Goal: Transaction & Acquisition: Purchase product/service

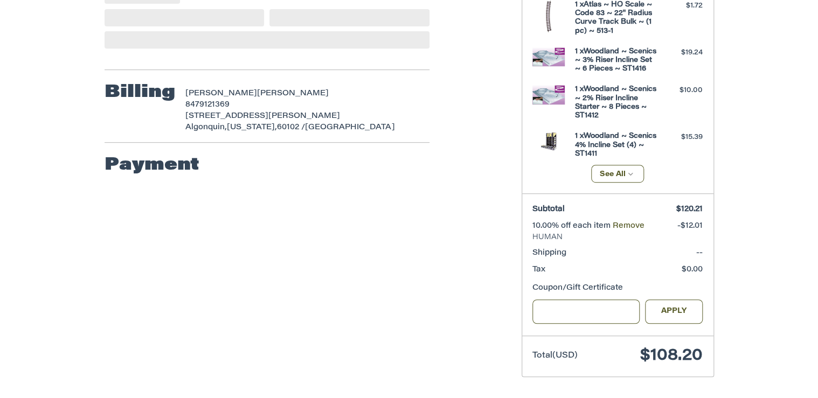
scroll to position [226, 0]
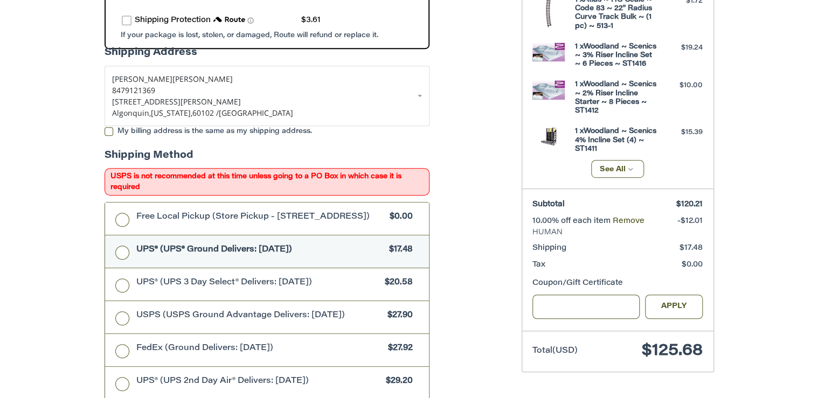
click at [121, 252] on label "UPS® (UPS® Ground Delivers: [DATE]) $17.48" at bounding box center [267, 251] width 324 height 32
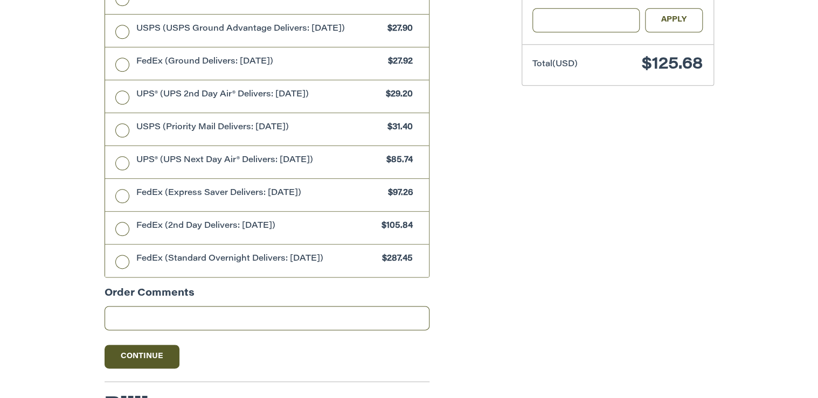
scroll to position [528, 0]
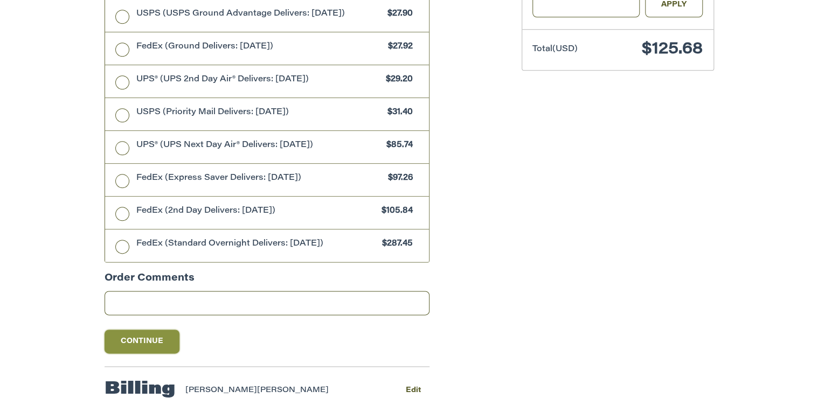
click at [163, 341] on button "Continue" at bounding box center [142, 342] width 75 height 24
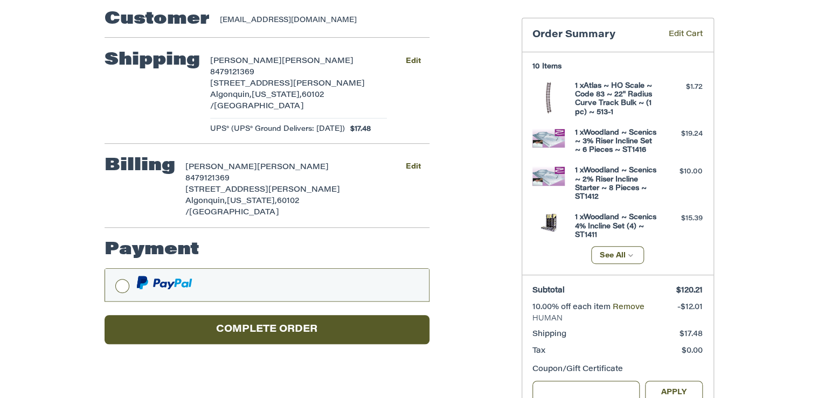
scroll to position [97, 0]
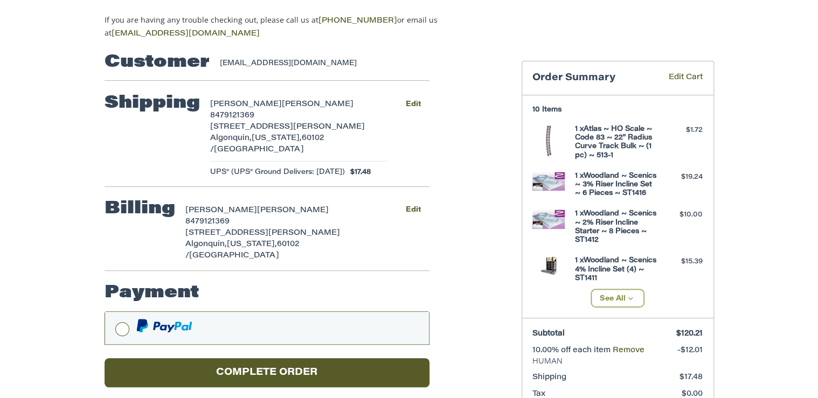
click at [610, 304] on button "See All" at bounding box center [617, 298] width 53 height 18
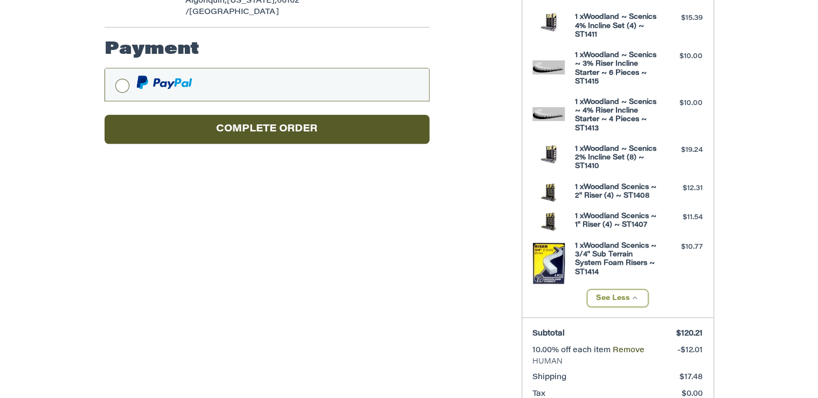
scroll to position [356, 0]
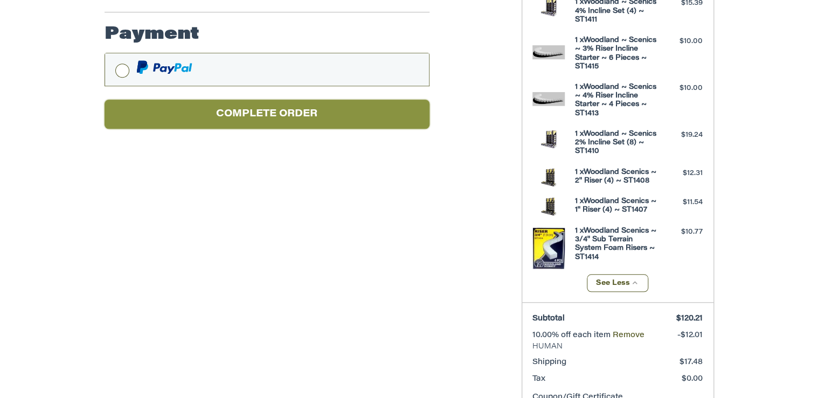
click at [307, 101] on button "Complete order" at bounding box center [267, 115] width 325 height 30
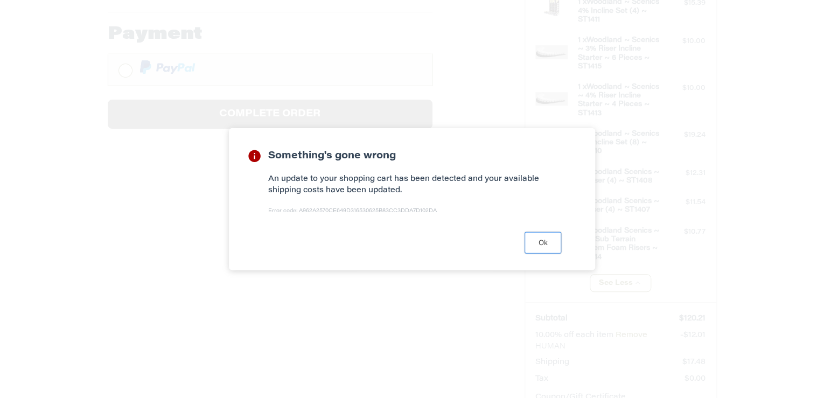
click at [541, 245] on button "Ok" at bounding box center [543, 242] width 37 height 21
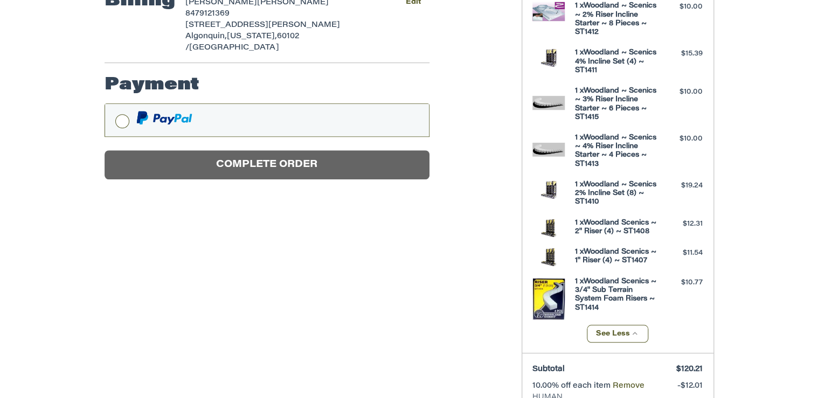
scroll to position [297, 0]
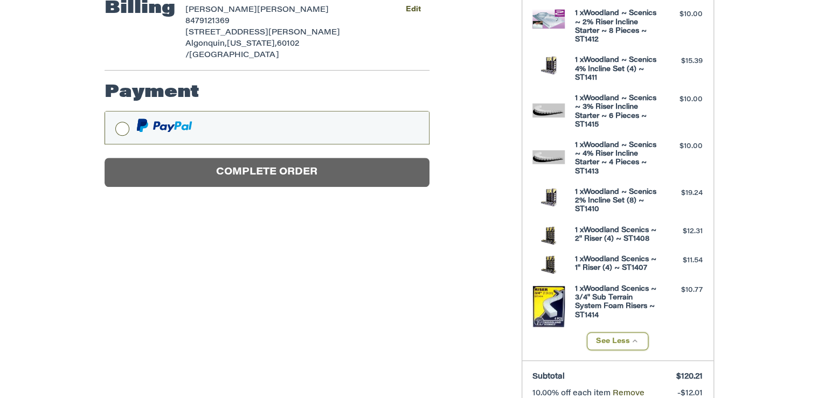
click at [625, 348] on button "See Less" at bounding box center [617, 341] width 61 height 18
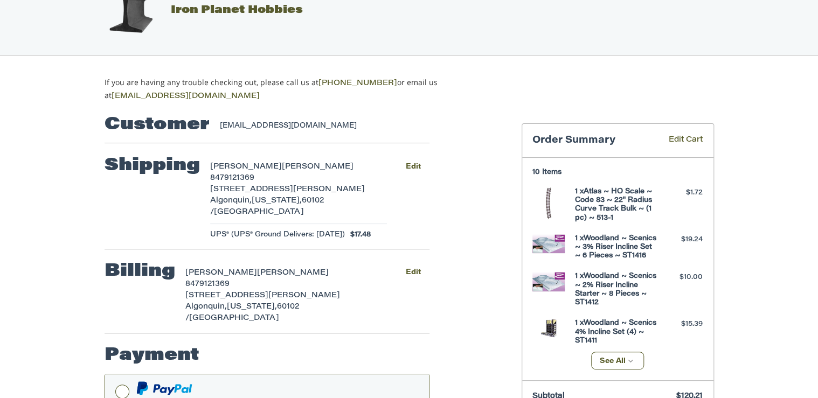
scroll to position [0, 0]
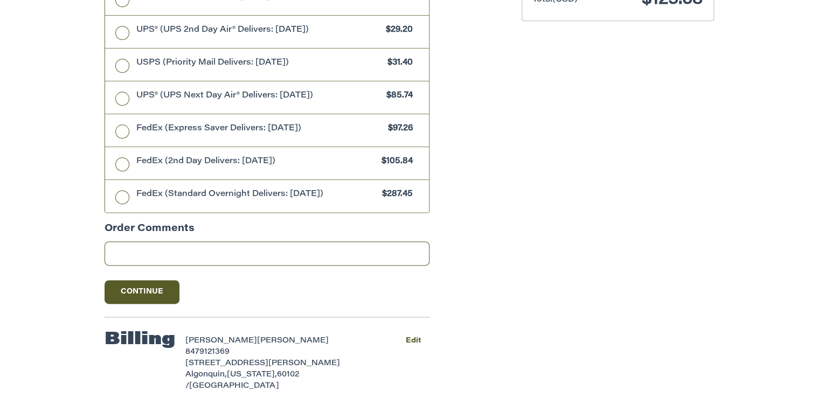
scroll to position [578, 0]
click at [161, 288] on button "Continue" at bounding box center [142, 292] width 75 height 24
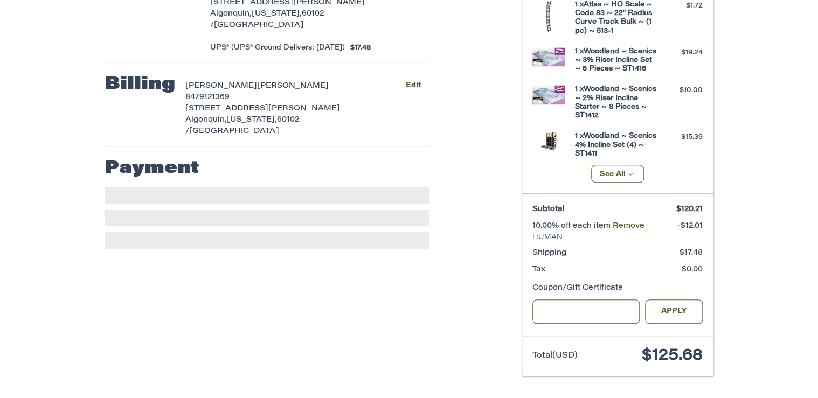
scroll to position [226, 0]
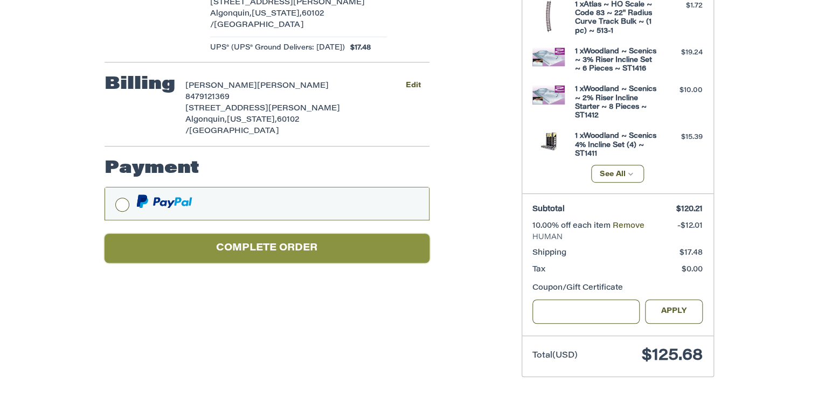
click at [301, 234] on button "Complete order" at bounding box center [267, 249] width 325 height 30
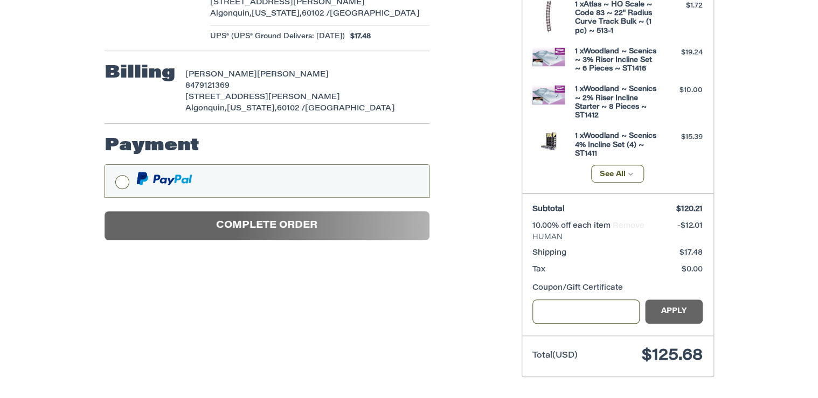
scroll to position [35, 0]
